Goal: Information Seeking & Learning: Learn about a topic

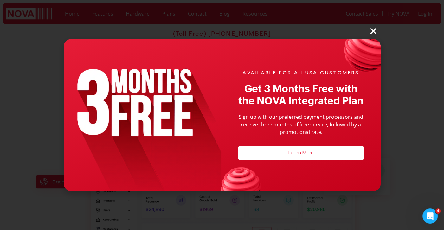
click at [375, 29] on icon "Close" at bounding box center [373, 31] width 8 height 8
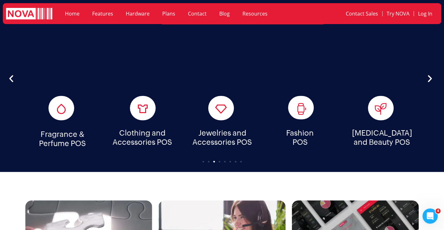
scroll to position [1516, 0]
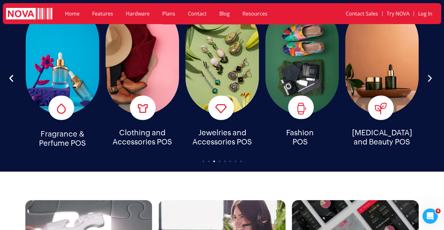
click at [429, 74] on icon "Next slide" at bounding box center [429, 78] width 9 height 9
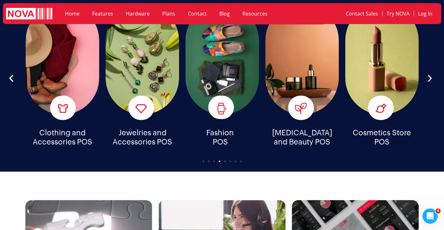
click at [429, 74] on icon "Next slide" at bounding box center [429, 78] width 9 height 9
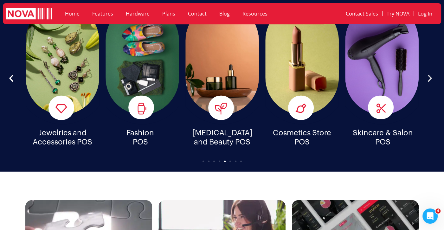
click at [429, 74] on icon "Next slide" at bounding box center [429, 78] width 9 height 9
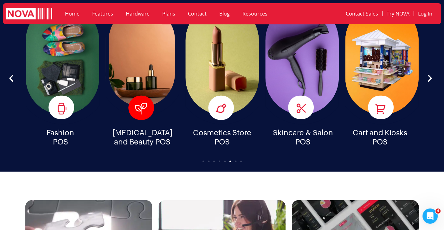
click at [139, 103] on icon "7 / 8" at bounding box center [141, 109] width 12 height 12
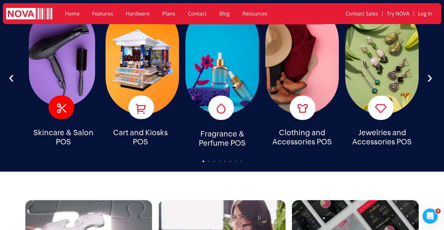
click at [61, 103] on icon "1 / 8" at bounding box center [61, 109] width 12 height 12
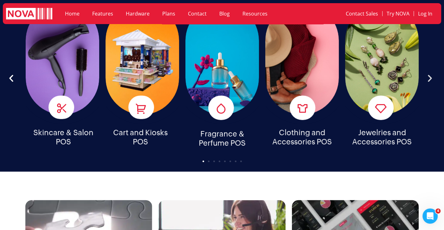
click at [427, 74] on icon "Next slide" at bounding box center [429, 78] width 9 height 9
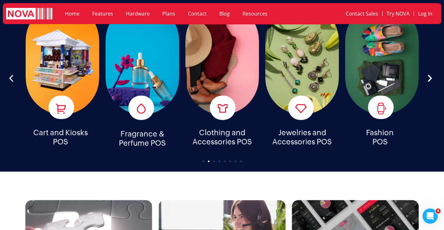
click at [11, 74] on icon "Previous slide" at bounding box center [11, 78] width 9 height 9
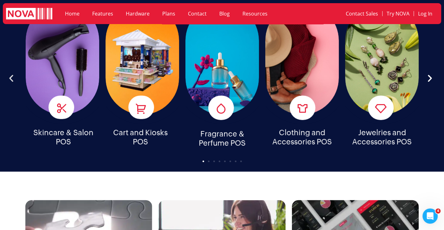
click at [11, 74] on icon "Previous slide" at bounding box center [11, 78] width 9 height 9
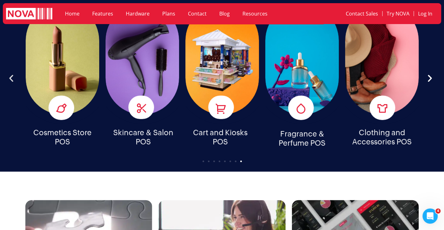
click at [11, 74] on icon "Previous slide" at bounding box center [11, 78] width 9 height 9
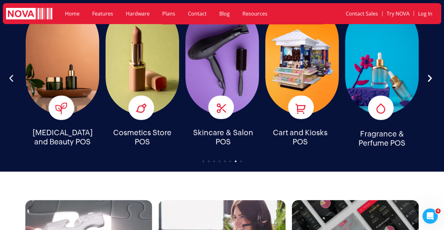
click at [11, 74] on icon "Previous slide" at bounding box center [11, 78] width 9 height 9
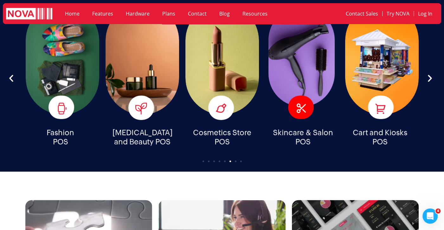
click at [302, 104] on icon "1 / 8" at bounding box center [301, 109] width 12 height 12
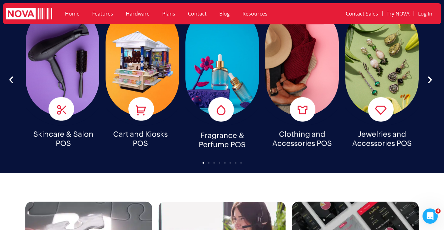
scroll to position [1516, 0]
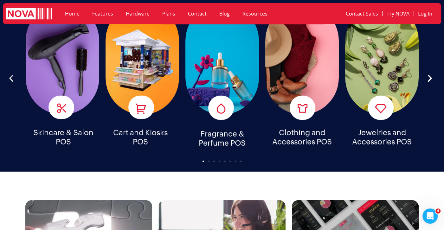
click at [11, 74] on icon "Previous slide" at bounding box center [11, 78] width 9 height 9
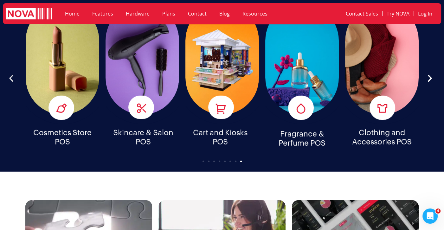
click at [7, 74] on icon "Previous slide" at bounding box center [11, 78] width 9 height 9
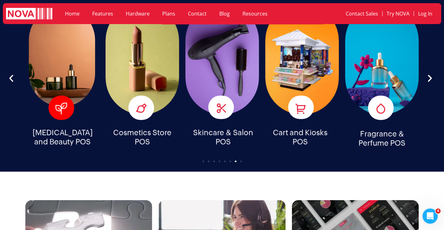
click at [58, 110] on div "7 / 8" at bounding box center [62, 108] width 26 height 24
click at [64, 85] on div "[MEDICAL_DATA] and Beauty POS" at bounding box center [63, 59] width 74 height 111
click at [64, 103] on icon "7 / 8" at bounding box center [61, 109] width 12 height 12
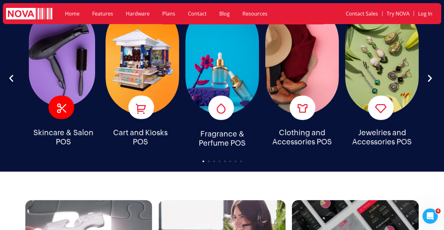
click at [64, 103] on icon "1 / 8" at bounding box center [61, 109] width 12 height 12
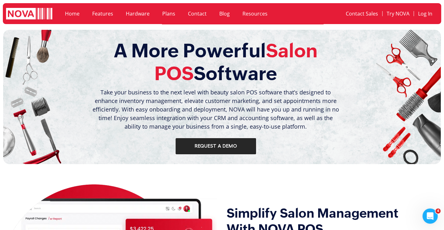
click at [202, 146] on span "Request a Demo" at bounding box center [216, 146] width 42 height 6
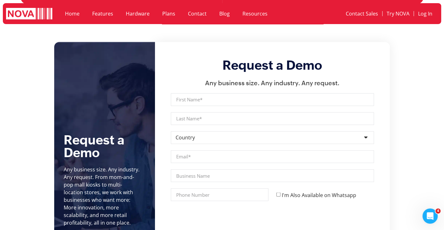
scroll to position [951, 0]
click at [71, 14] on link "Home" at bounding box center [72, 13] width 27 height 15
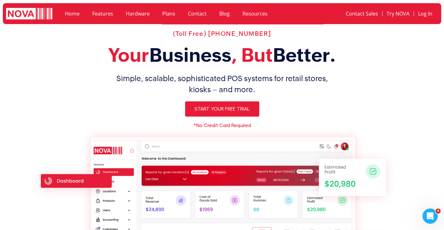
click at [56, 59] on h2 "Your Business , But Better." at bounding box center [222, 55] width 394 height 23
